Goal: Task Accomplishment & Management: Use online tool/utility

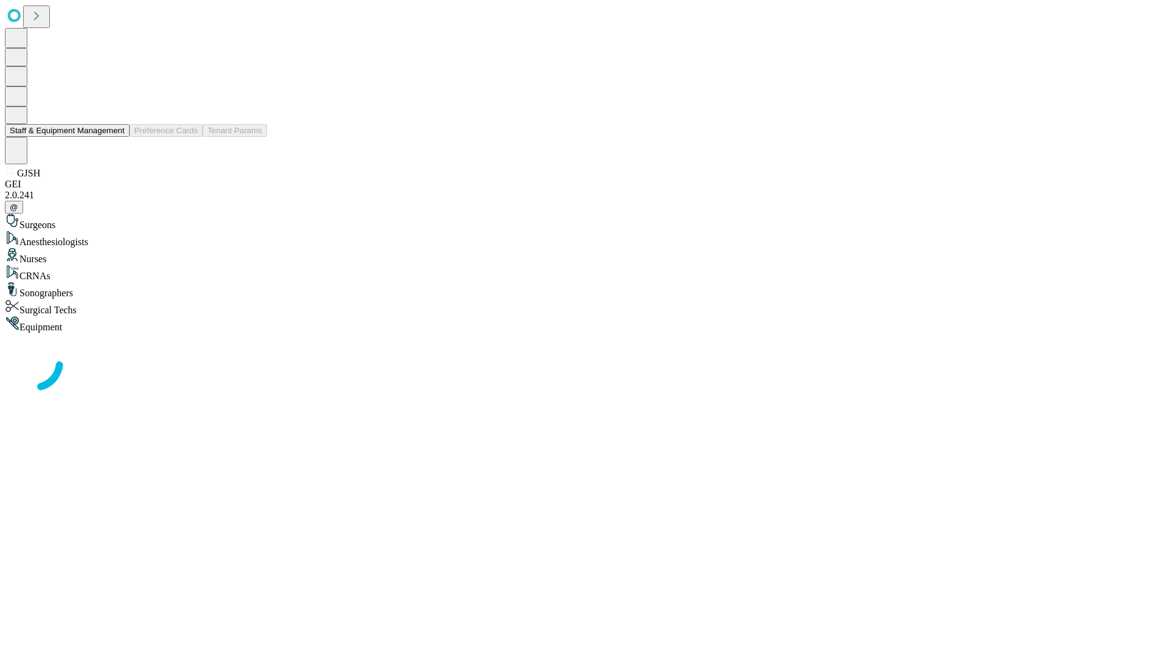
click at [116, 137] on button "Staff & Equipment Management" at bounding box center [67, 130] width 125 height 13
